Goal: Navigation & Orientation: Understand site structure

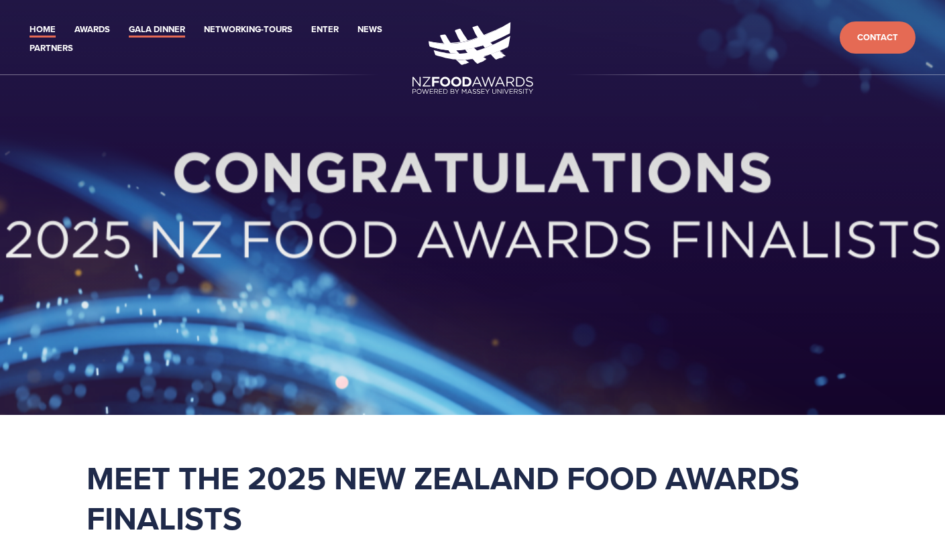
click at [155, 27] on link "Gala Dinner" at bounding box center [157, 29] width 56 height 15
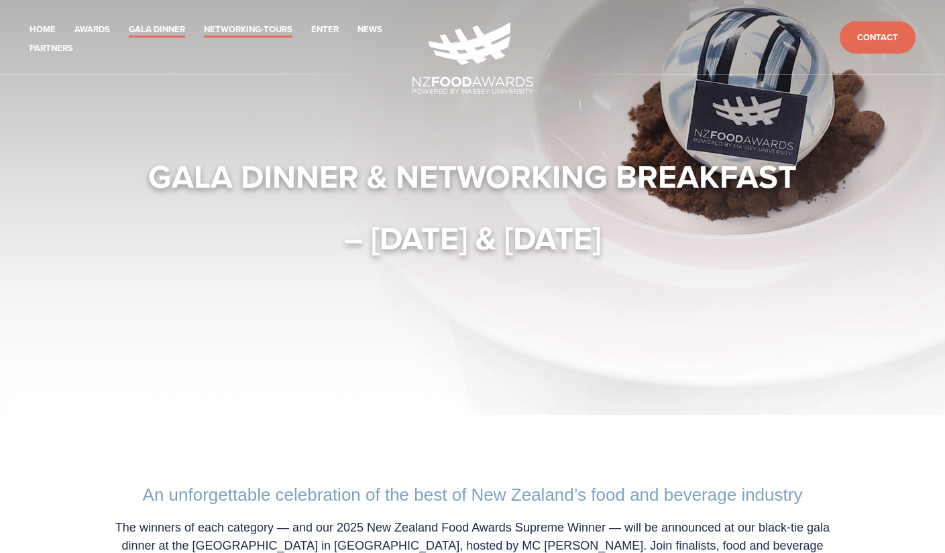
click at [272, 30] on link "Networking-Tours" at bounding box center [248, 29] width 89 height 15
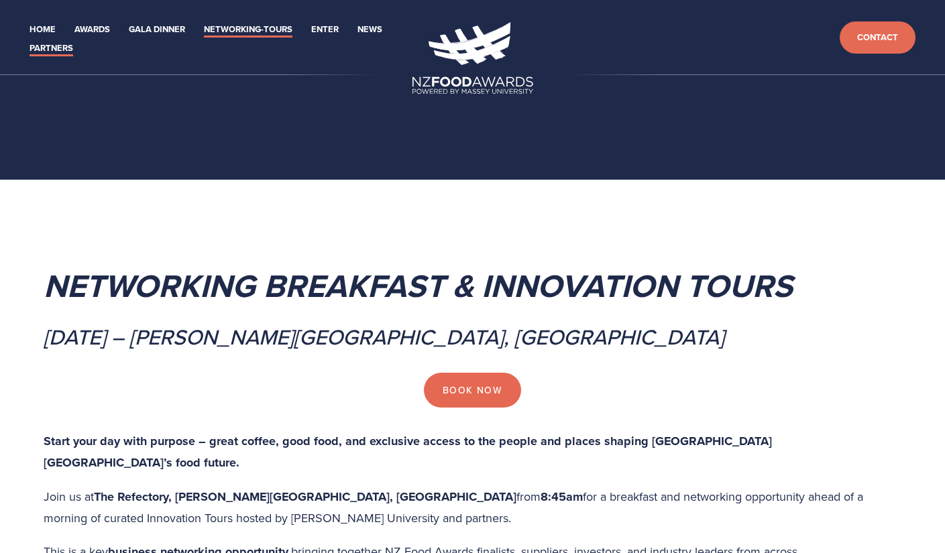
click at [58, 50] on link "Partners" at bounding box center [52, 48] width 44 height 15
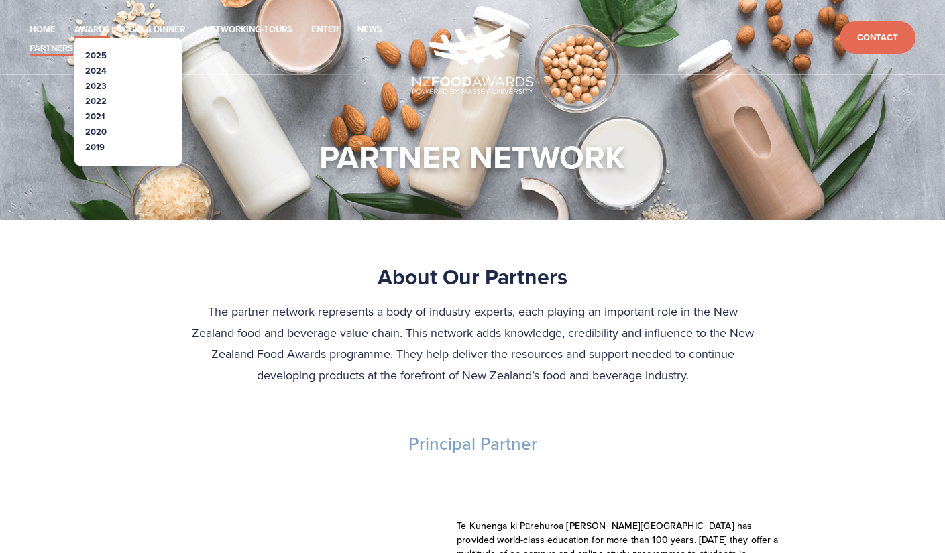
click at [90, 28] on link "Awards" at bounding box center [92, 29] width 36 height 15
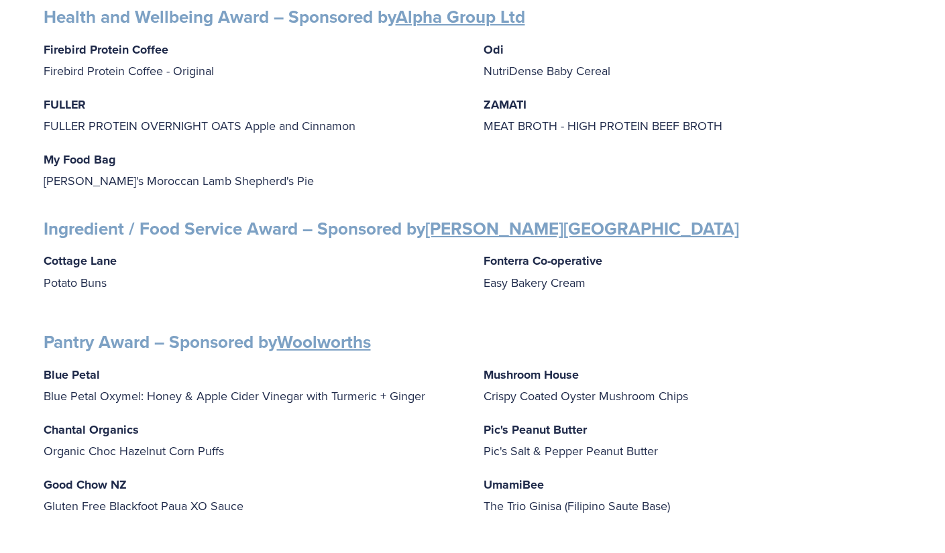
scroll to position [1409, 0]
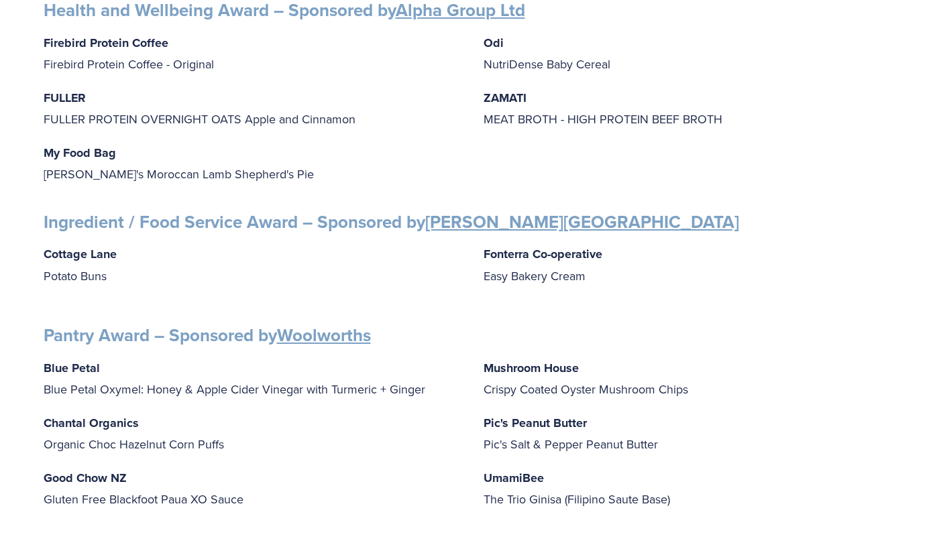
click at [865, 6] on h3 "Health and Wellbeing Award – Sponsored by Alpha Group Ltd" at bounding box center [473, 10] width 859 height 22
